Goal: Book appointment/travel/reservation

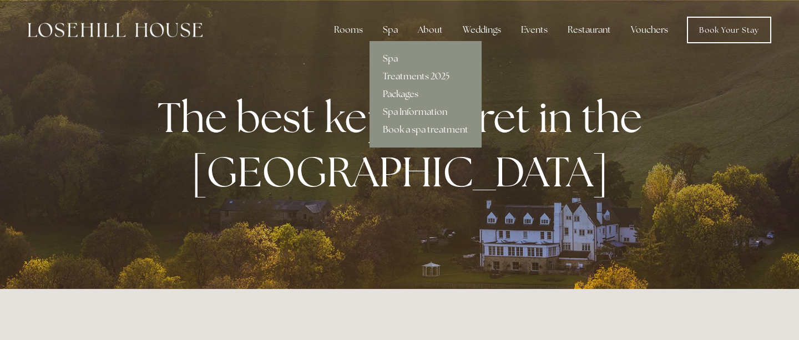
click at [400, 98] on link "Packages" at bounding box center [426, 94] width 112 height 18
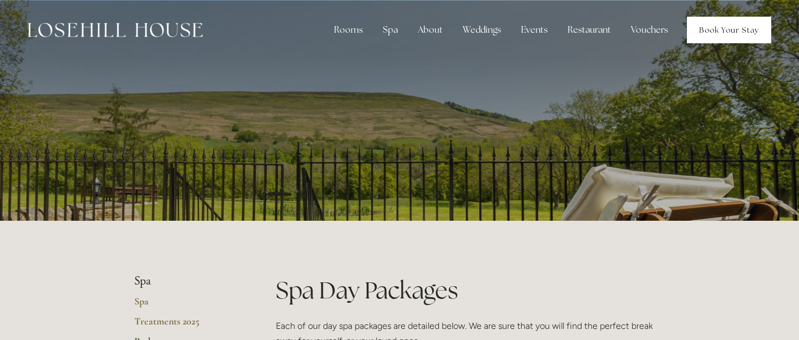
click at [721, 34] on link "Book Your Stay" at bounding box center [729, 30] width 84 height 27
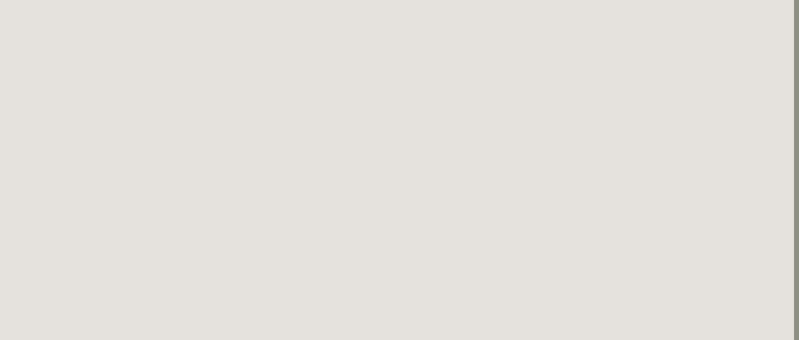
scroll to position [238, 5]
